Goal: Transaction & Acquisition: Book appointment/travel/reservation

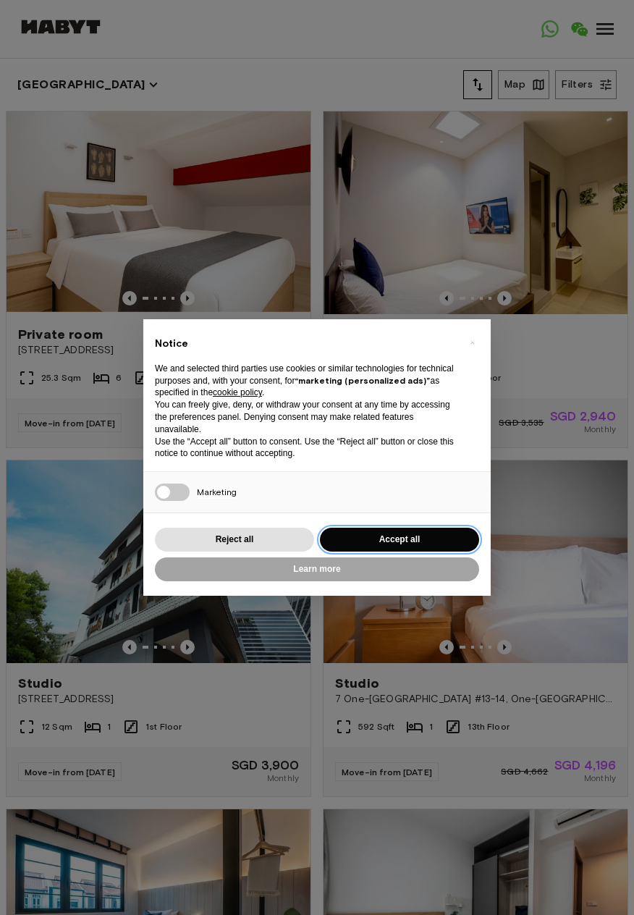
click at [409, 528] on button "Accept all" at bounding box center [399, 539] width 159 height 24
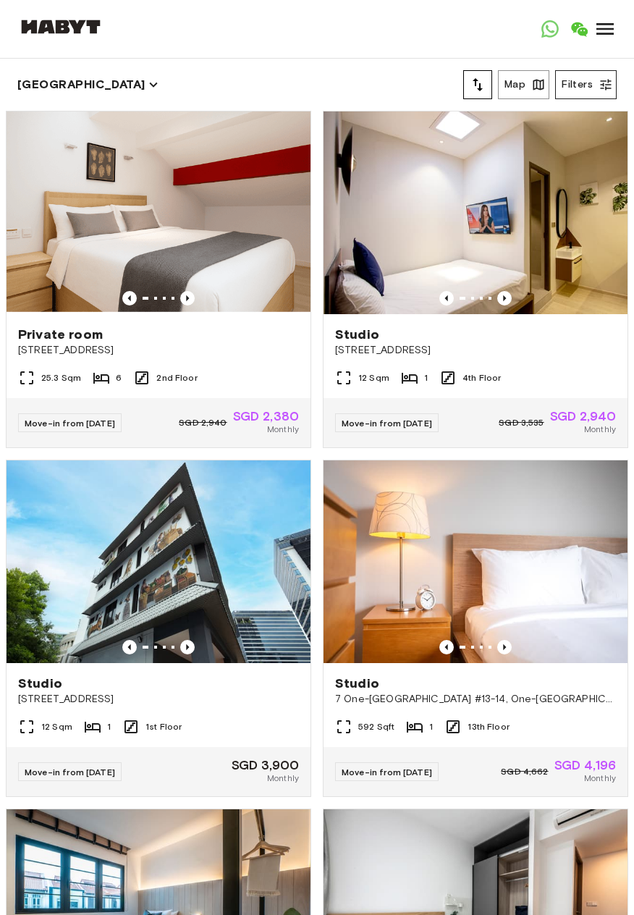
click at [588, 82] on button "Filters" at bounding box center [586, 84] width 62 height 29
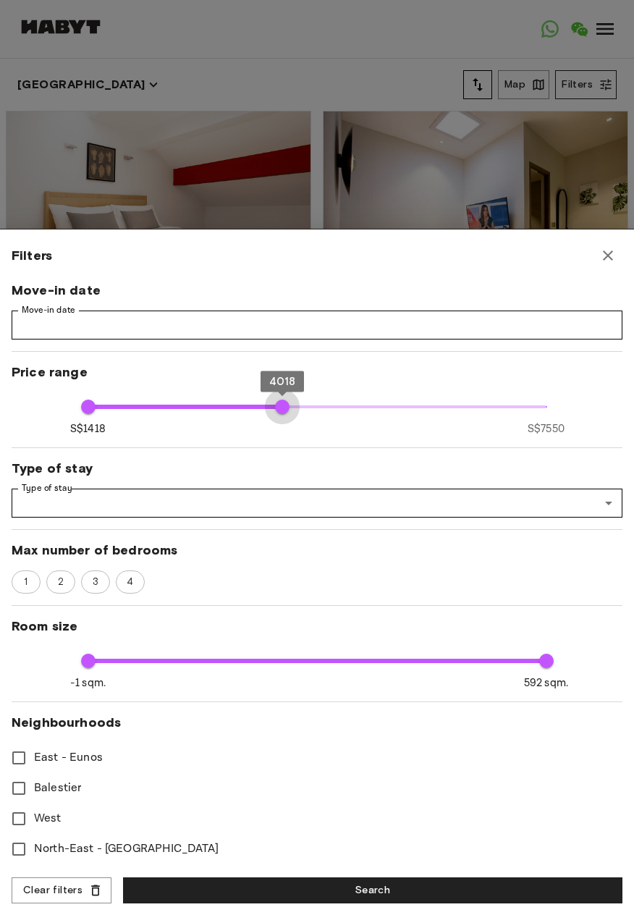
type input "****"
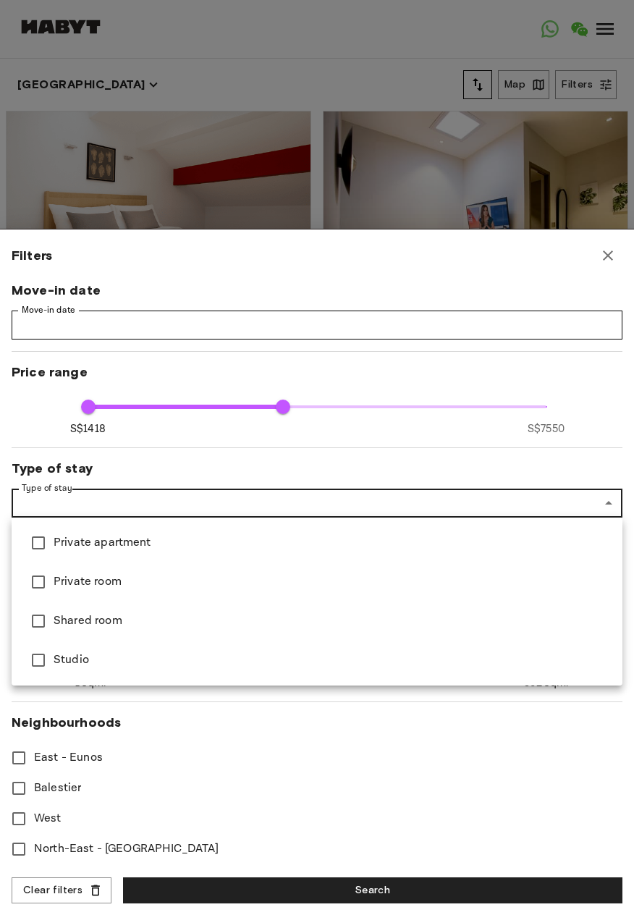
click at [598, 505] on div at bounding box center [317, 457] width 634 height 915
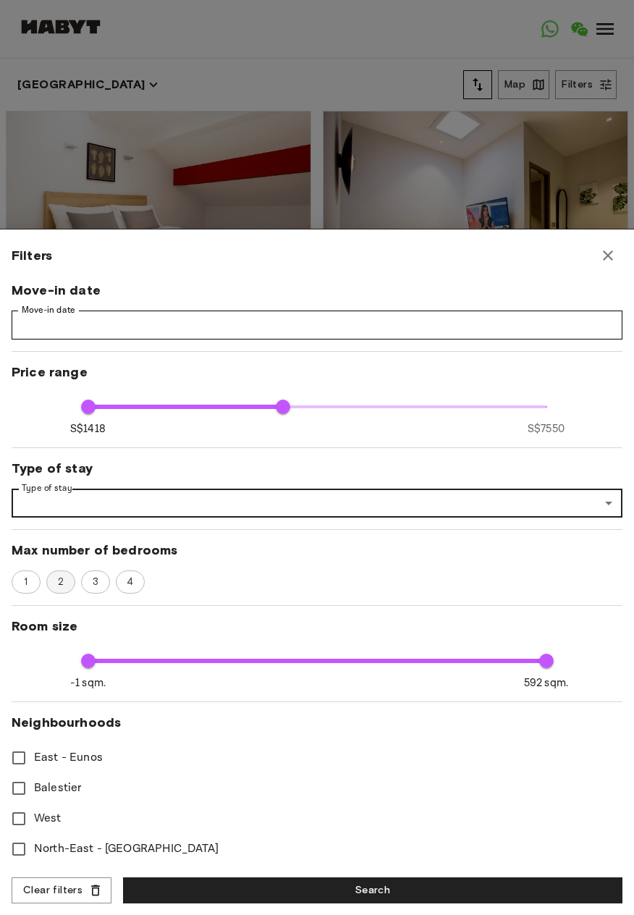
click at [62, 583] on span "2" at bounding box center [61, 581] width 22 height 14
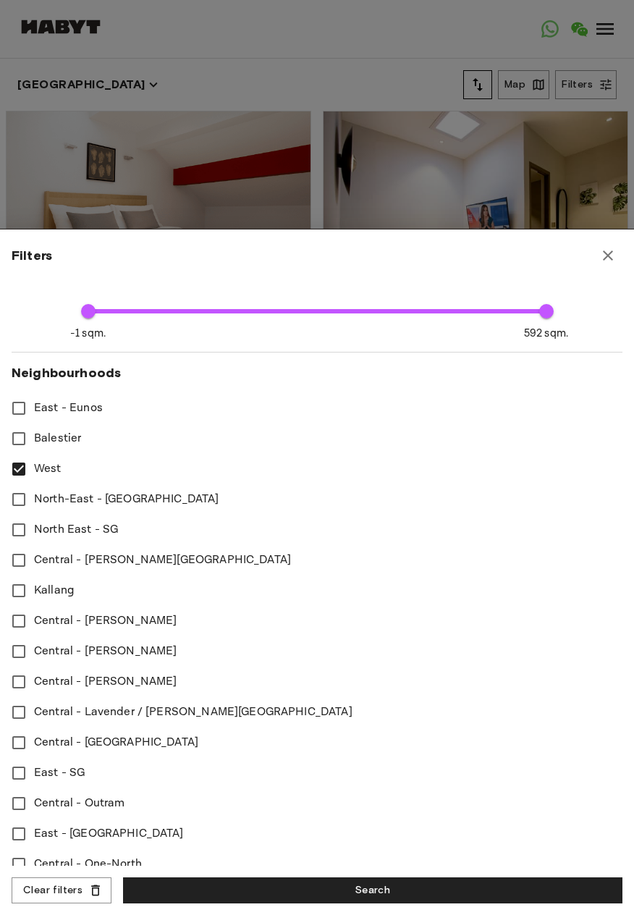
scroll to position [424, 0]
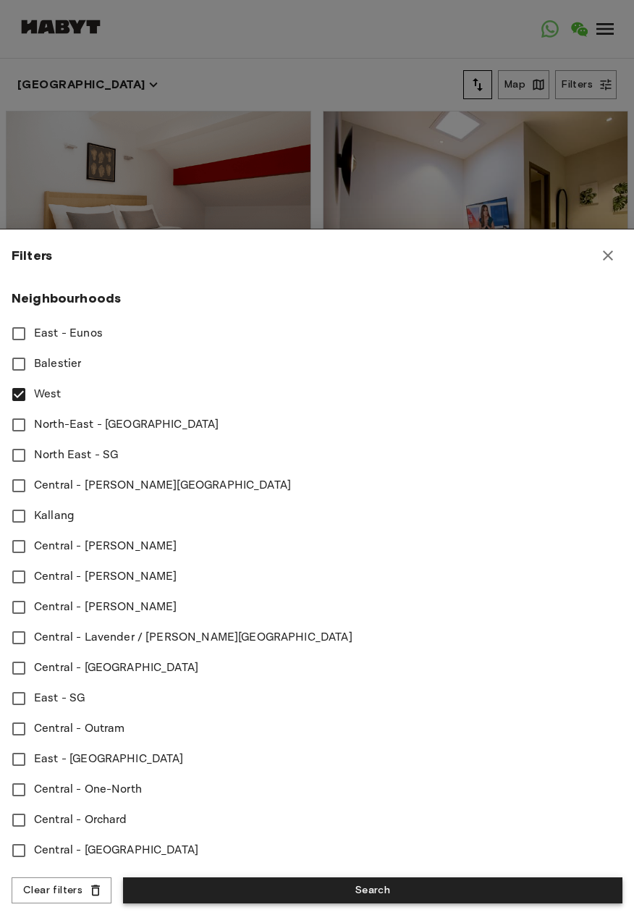
click at [397, 889] on button "Search" at bounding box center [372, 890] width 499 height 27
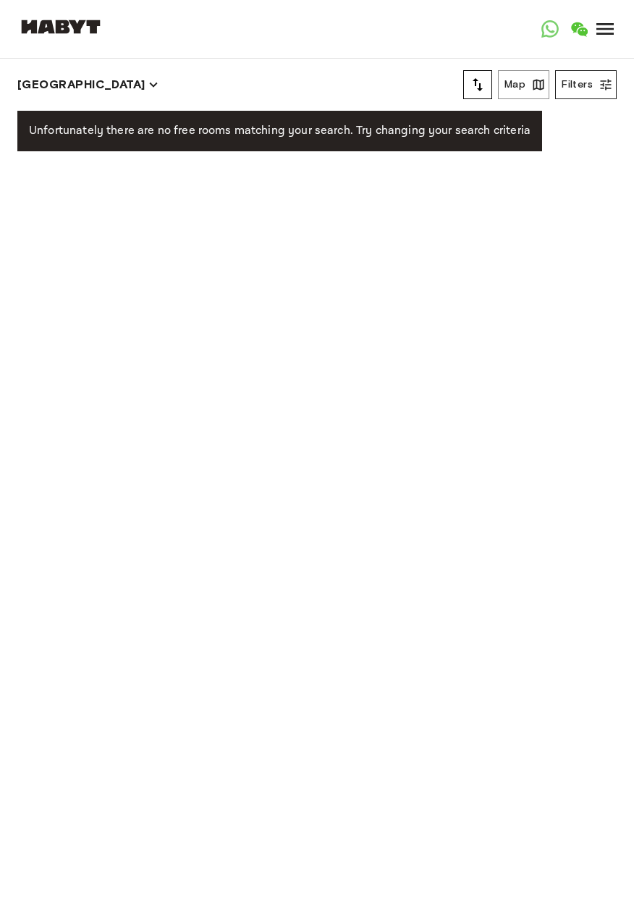
click at [583, 85] on button "Filters" at bounding box center [586, 84] width 62 height 29
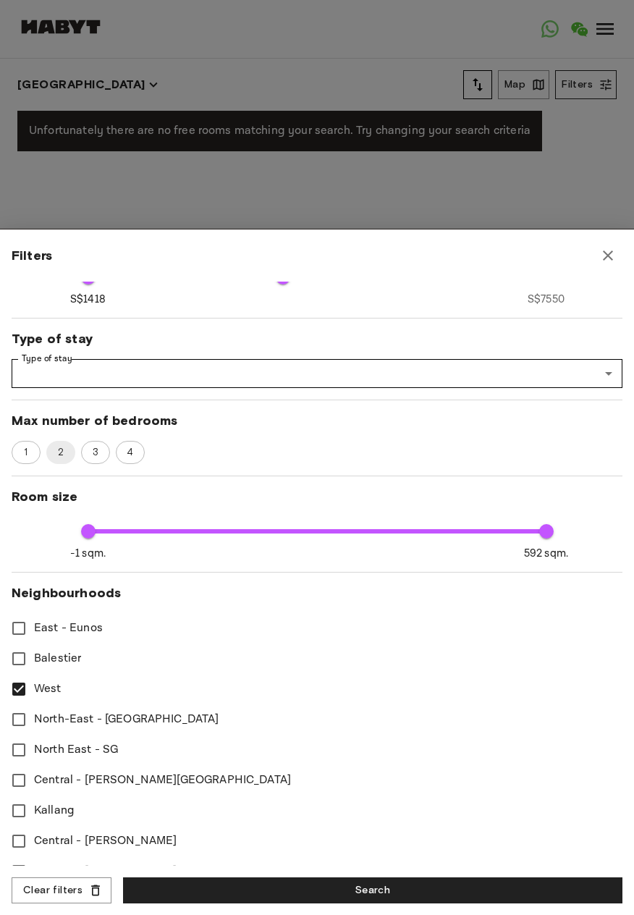
scroll to position [130, 0]
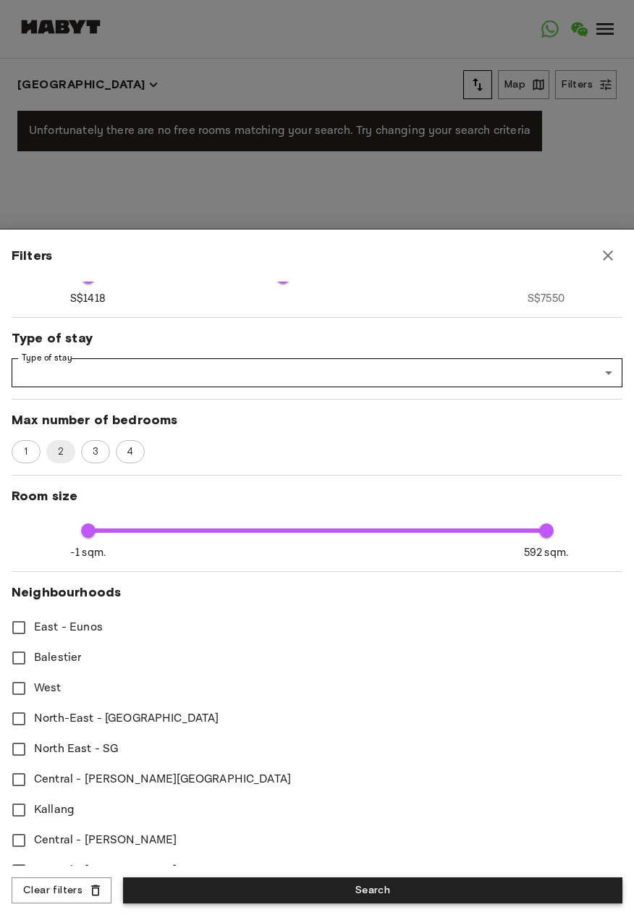
click at [374, 893] on button "Search" at bounding box center [372, 890] width 499 height 27
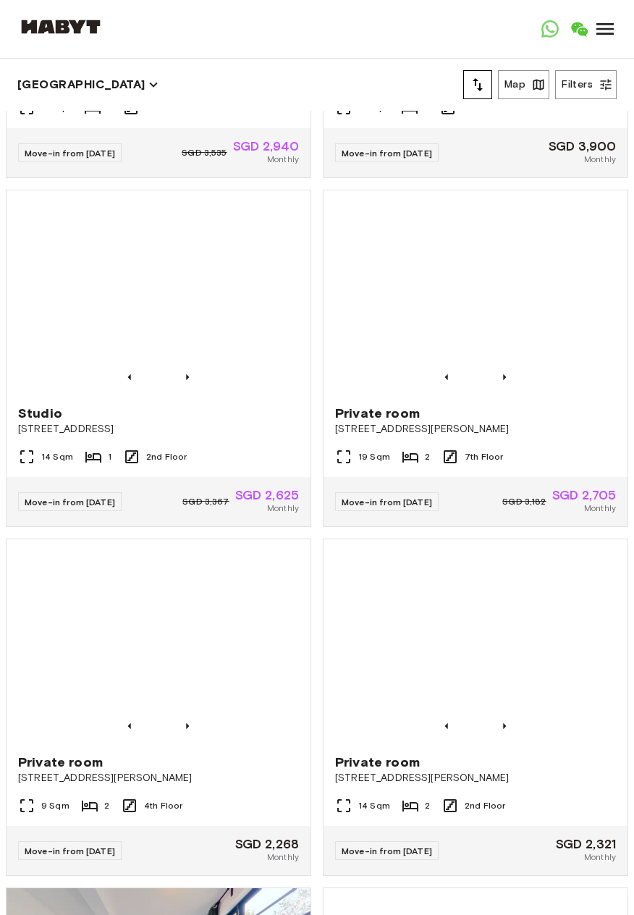
scroll to position [273, 0]
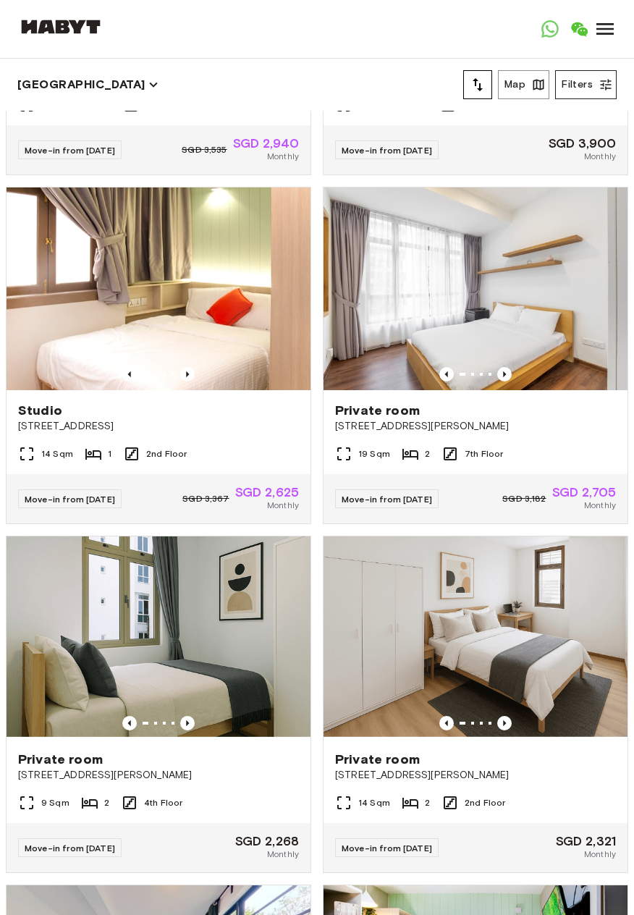
click at [599, 85] on icon "button" at bounding box center [605, 84] width 14 height 14
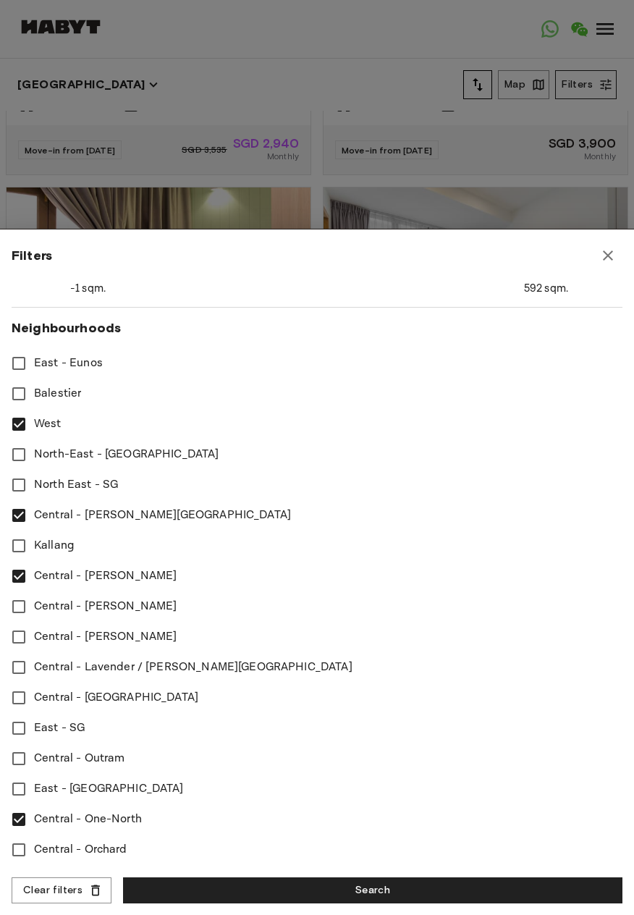
scroll to position [394, 0]
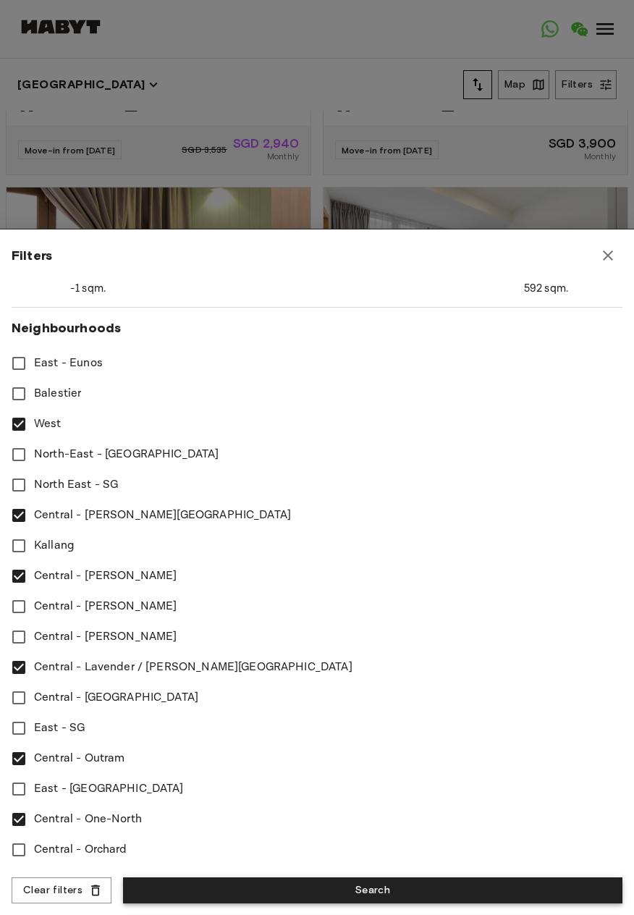
click at [352, 895] on button "Search" at bounding box center [372, 890] width 499 height 27
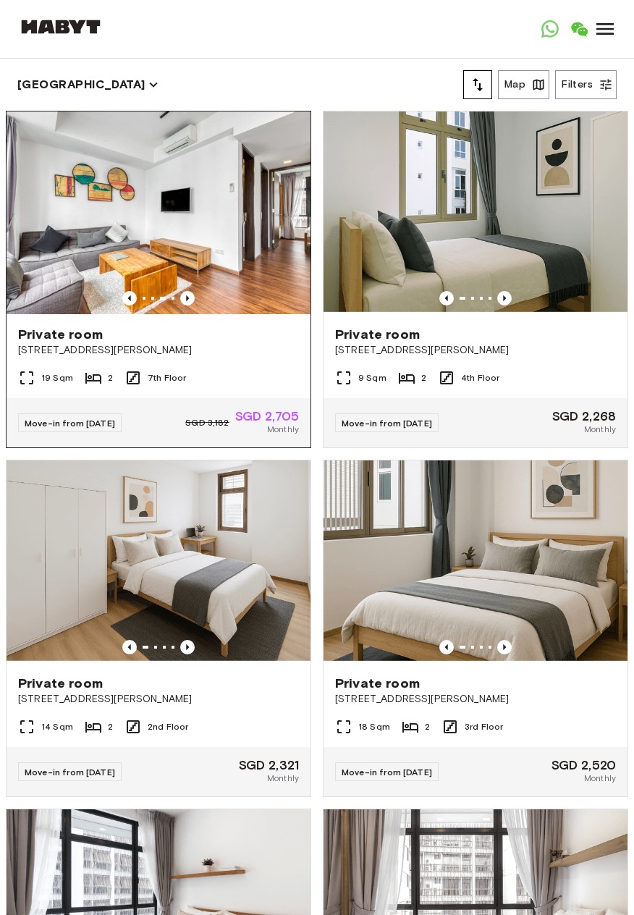
click at [234, 264] on img at bounding box center [159, 212] width 304 height 203
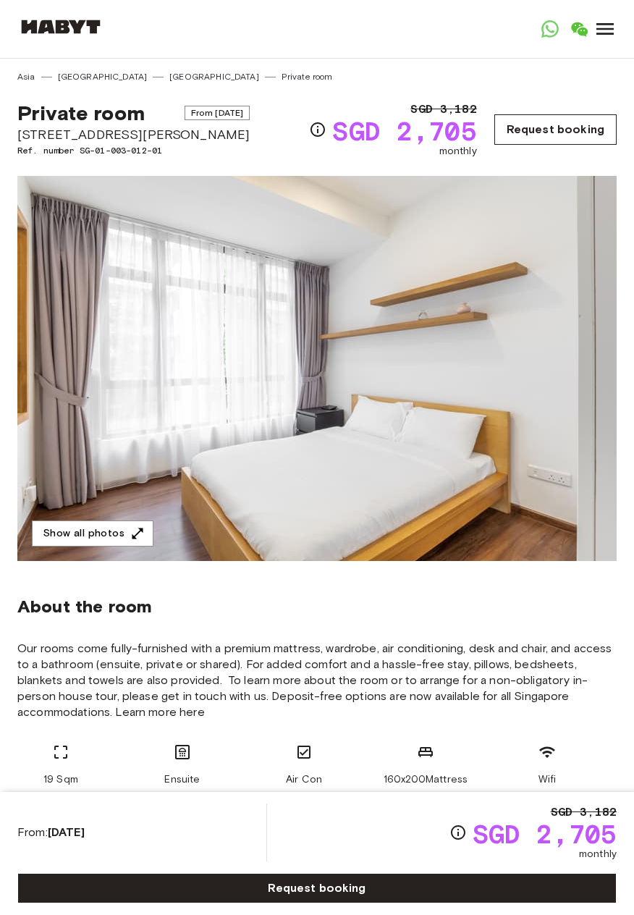
click at [567, 130] on link "Request booking" at bounding box center [555, 129] width 122 height 30
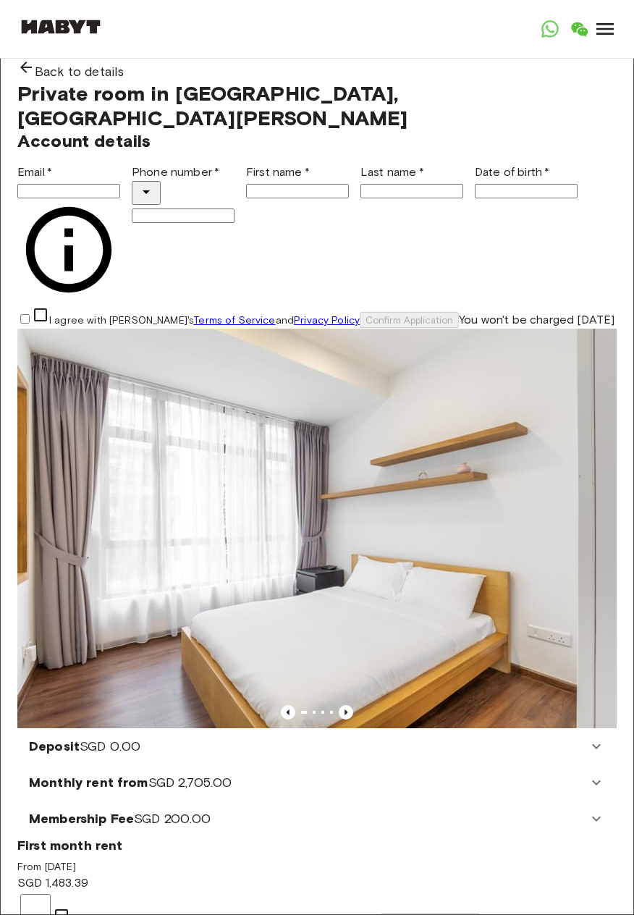
click at [609, 33] on icon at bounding box center [604, 28] width 23 height 23
click at [554, 31] on icon "Open WhatsApp" at bounding box center [550, 29] width 9 height 9
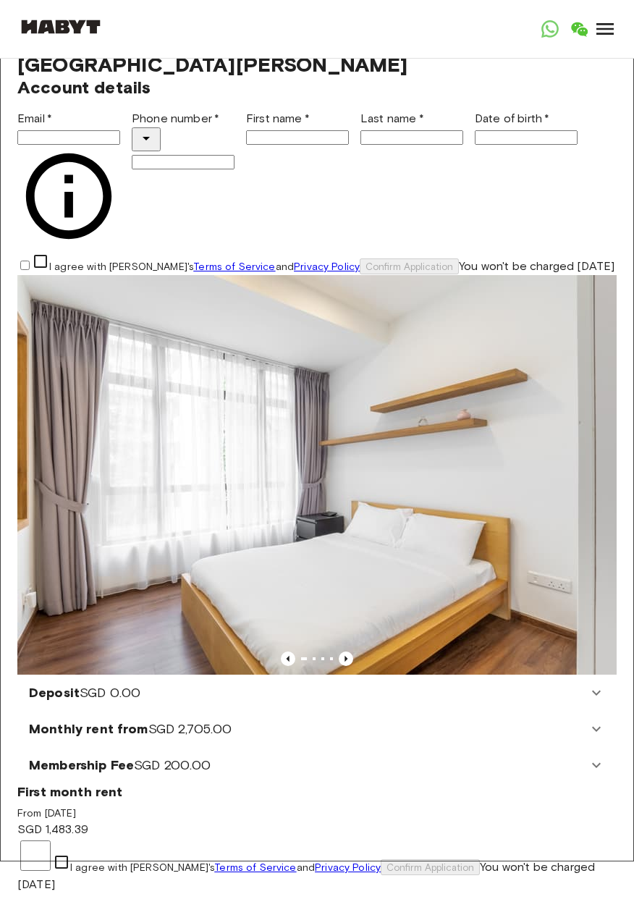
scroll to position [59, 0]
